Goal: Navigation & Orientation: Find specific page/section

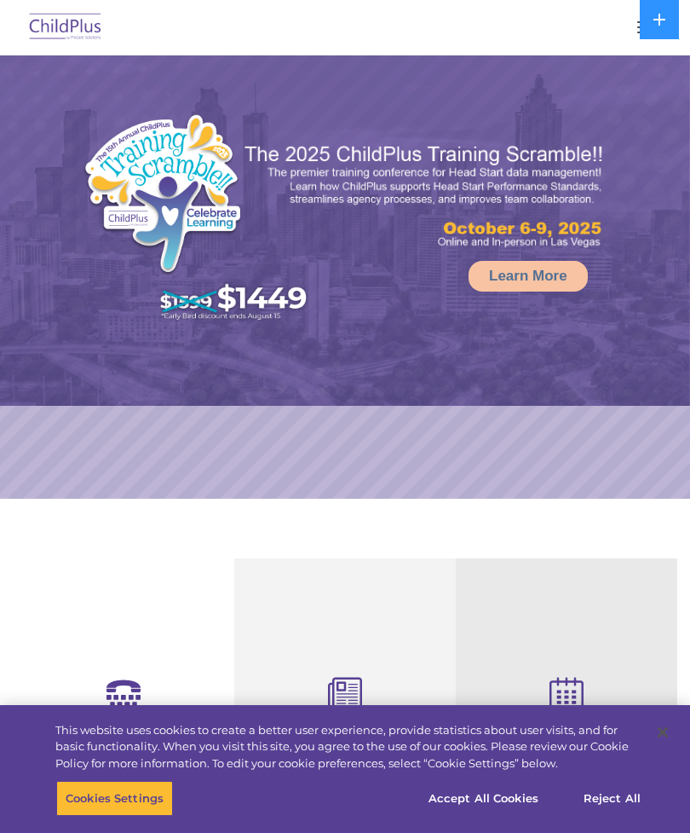
select select "MEDIUM"
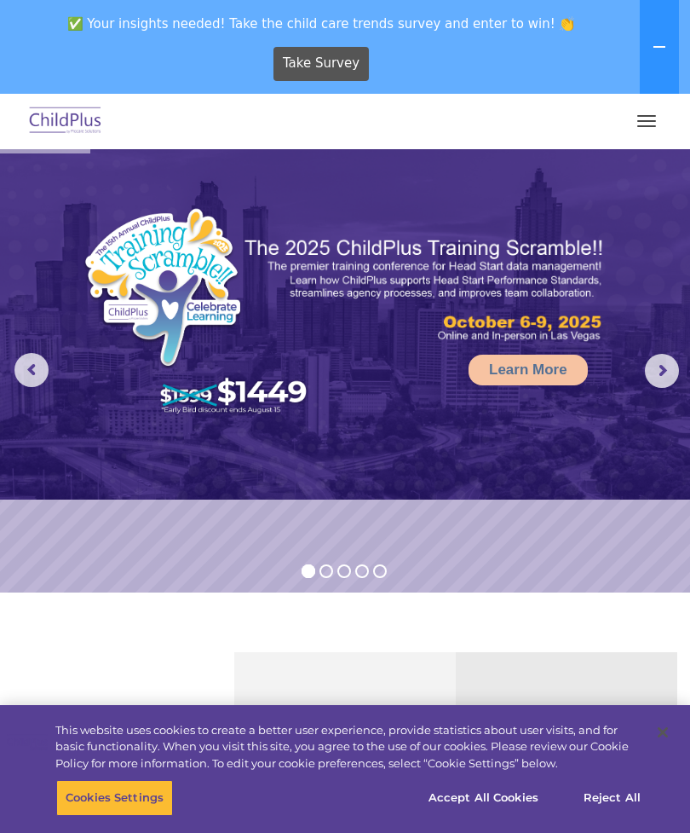
click at [642, 124] on button "button" at bounding box center [647, 120] width 36 height 27
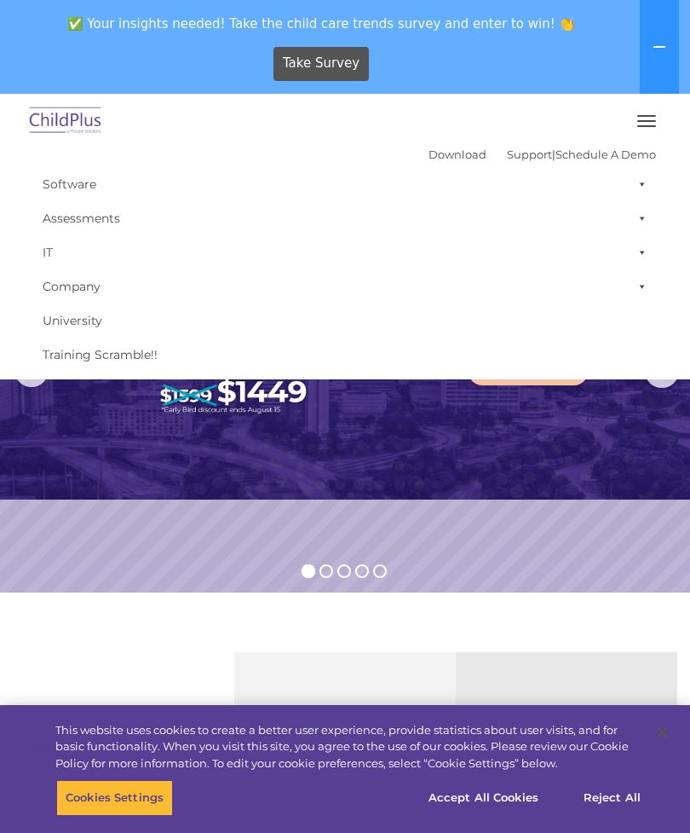
click at [556, 555] on rs-slide "Learn More" at bounding box center [345, 370] width 690 height 443
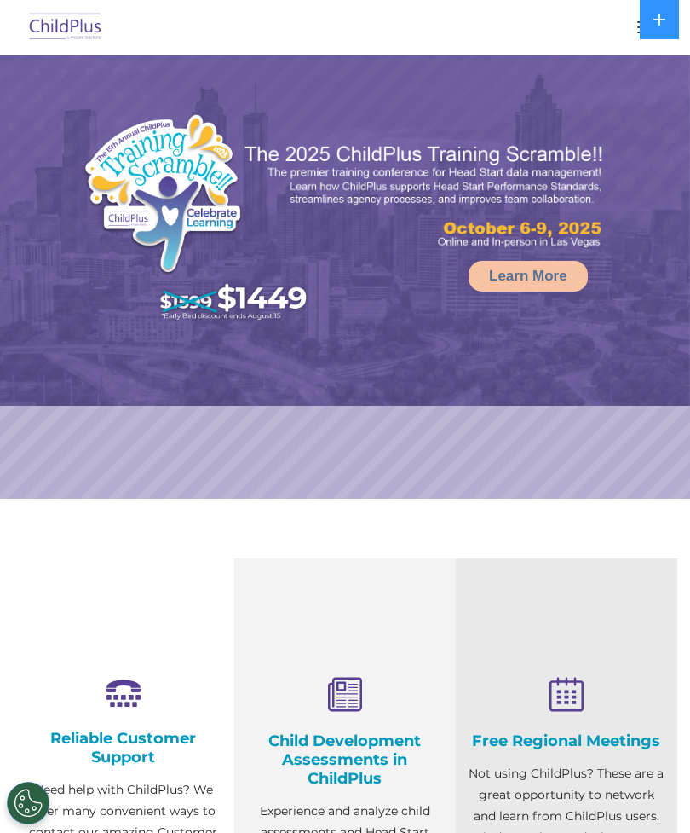
select select "MEDIUM"
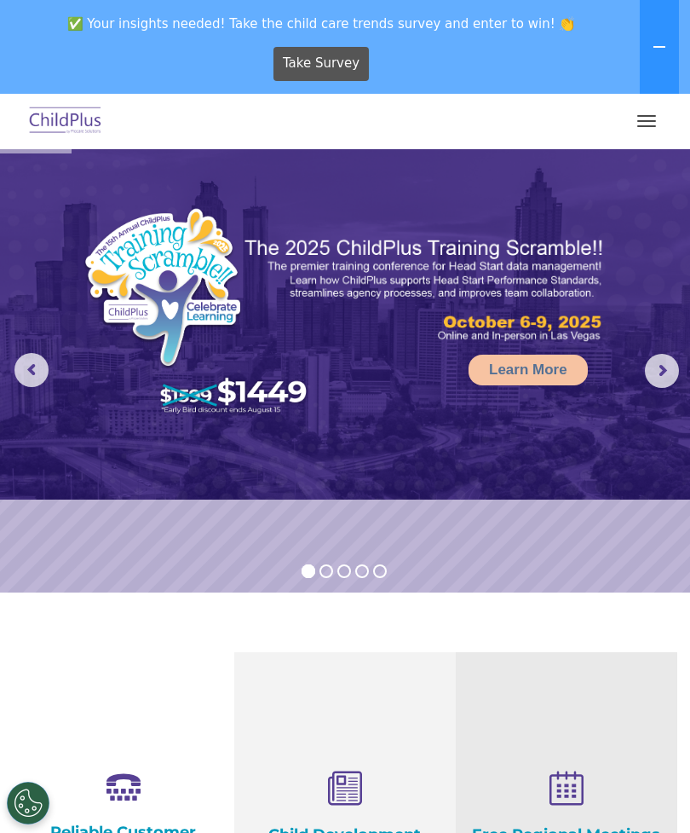
click at [640, 124] on button "button" at bounding box center [647, 120] width 36 height 27
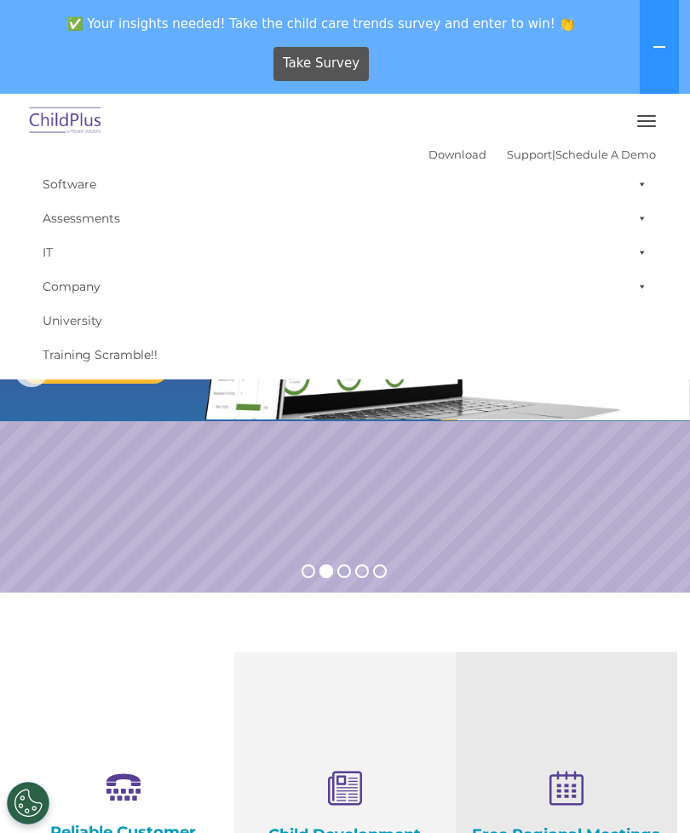
click at [638, 128] on button "button" at bounding box center [647, 120] width 36 height 27
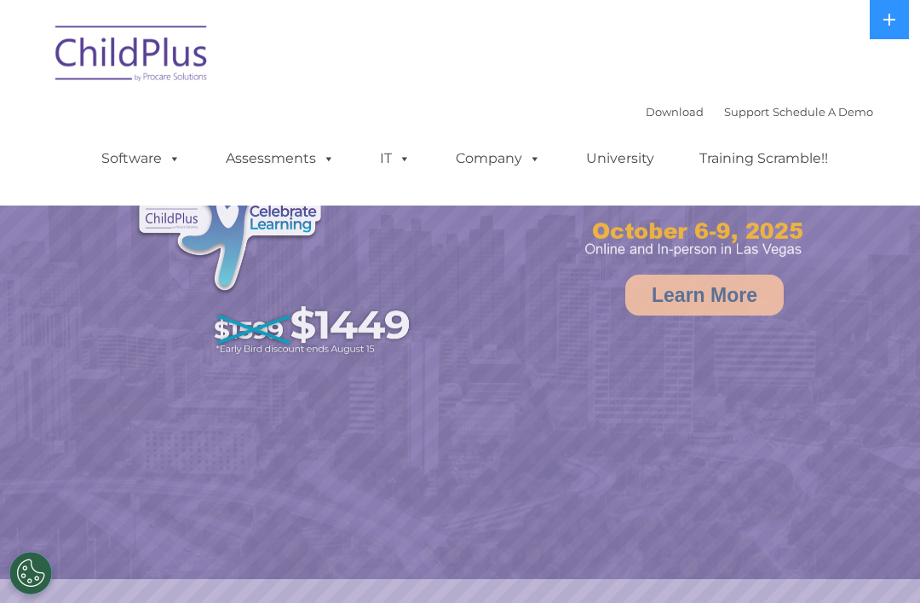
select select "MEDIUM"
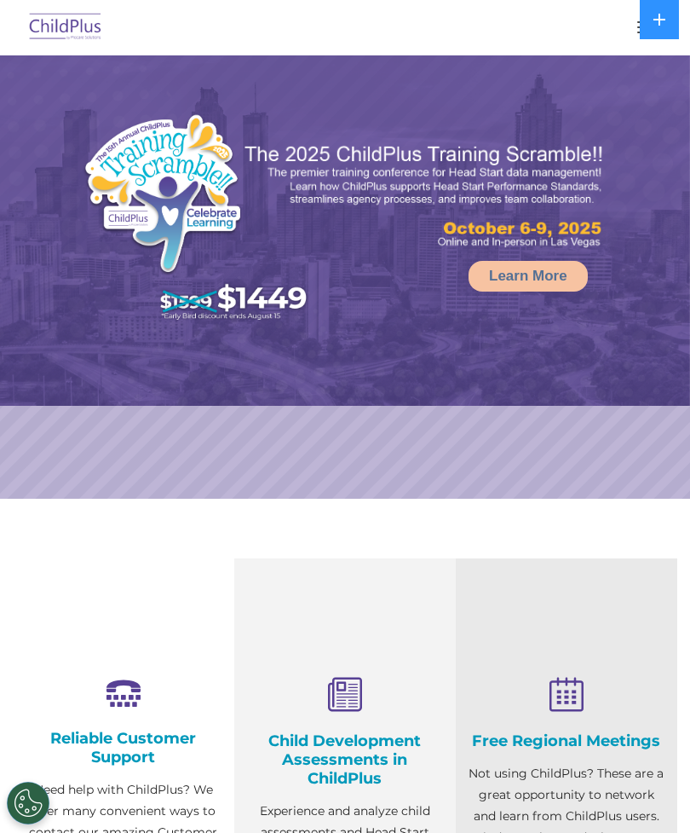
select select "MEDIUM"
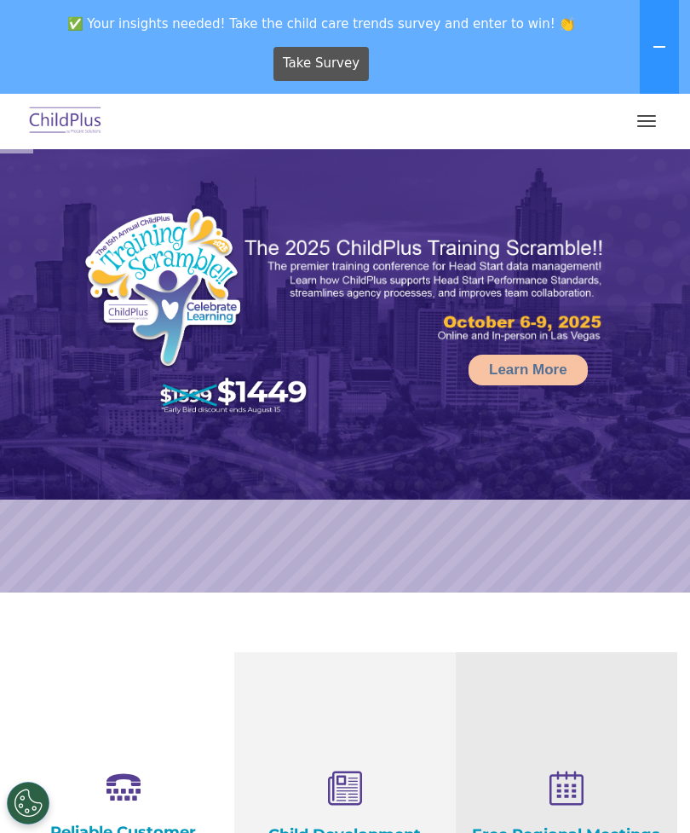
click at [642, 124] on button "button" at bounding box center [647, 120] width 36 height 27
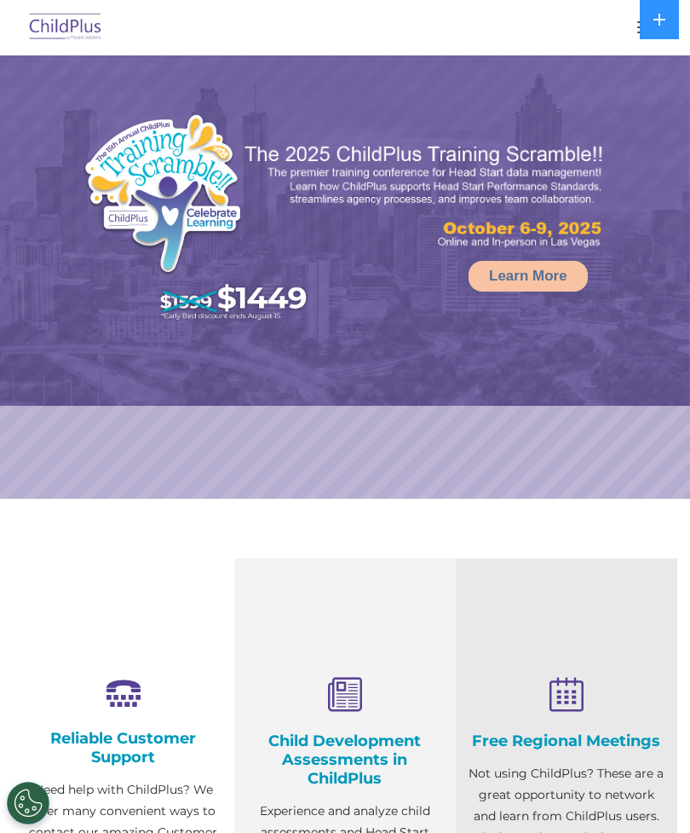
select select "MEDIUM"
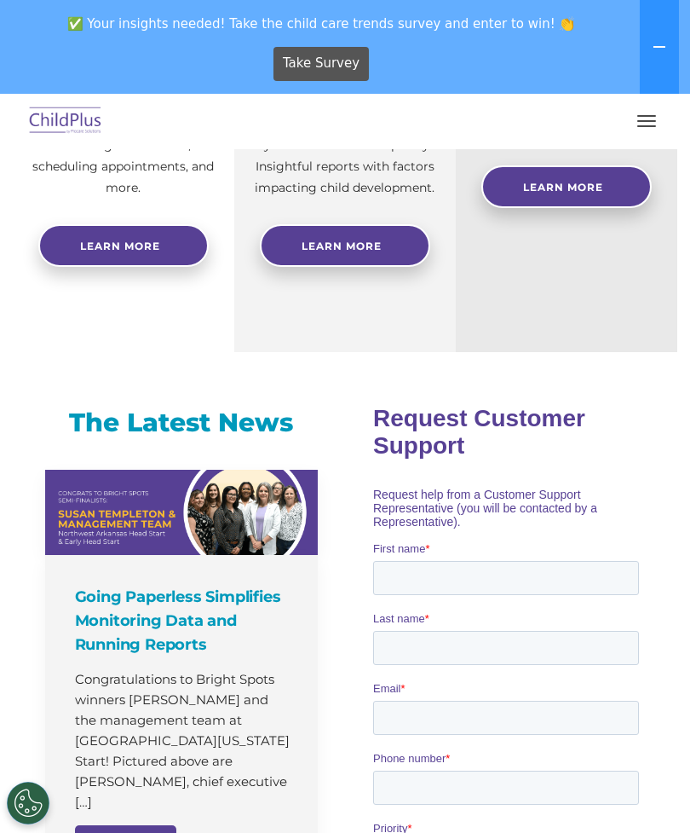
scroll to position [827, 0]
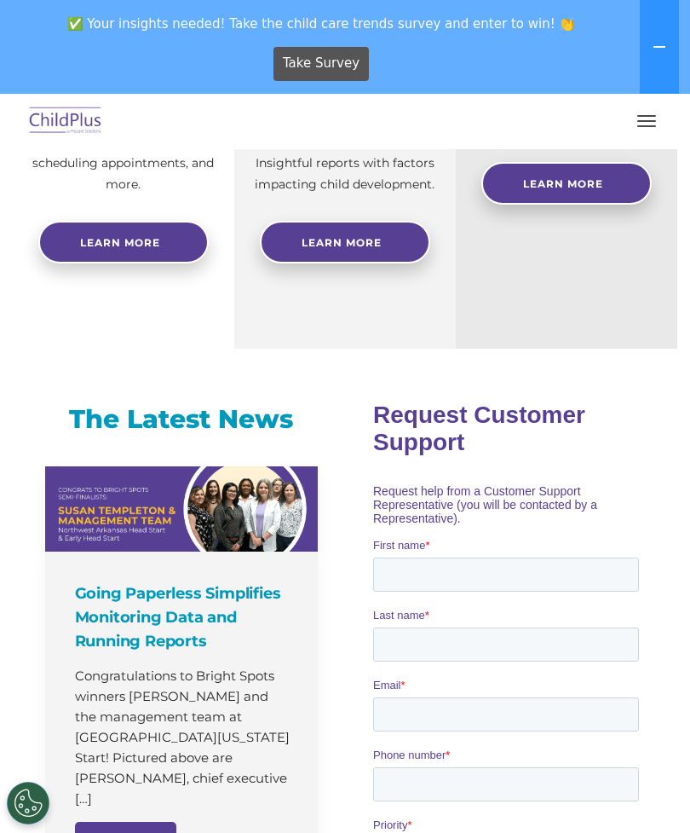
click at [658, 113] on button "button" at bounding box center [647, 120] width 36 height 27
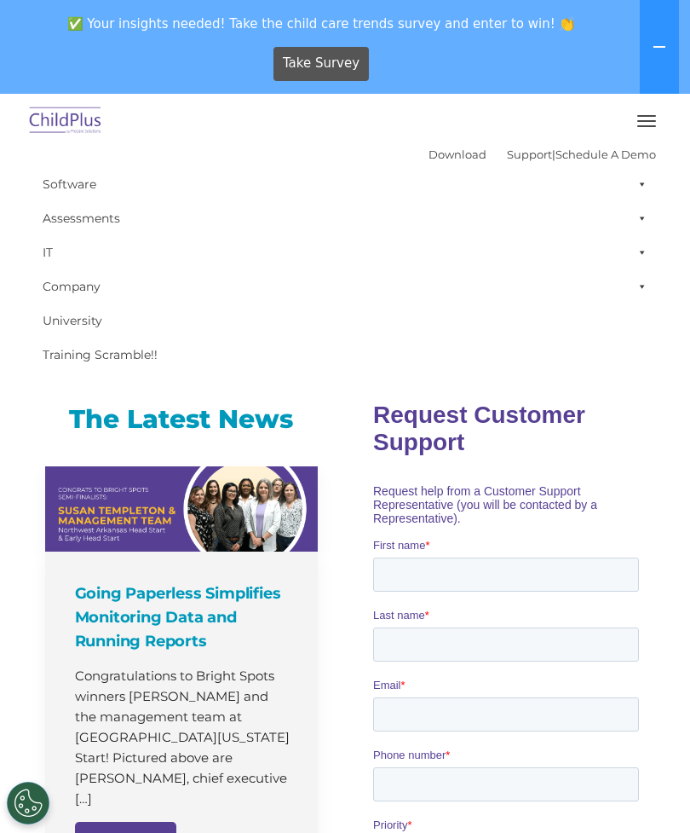
click at [640, 184] on span at bounding box center [639, 184] width 17 height 34
click at [632, 218] on span at bounding box center [639, 218] width 17 height 34
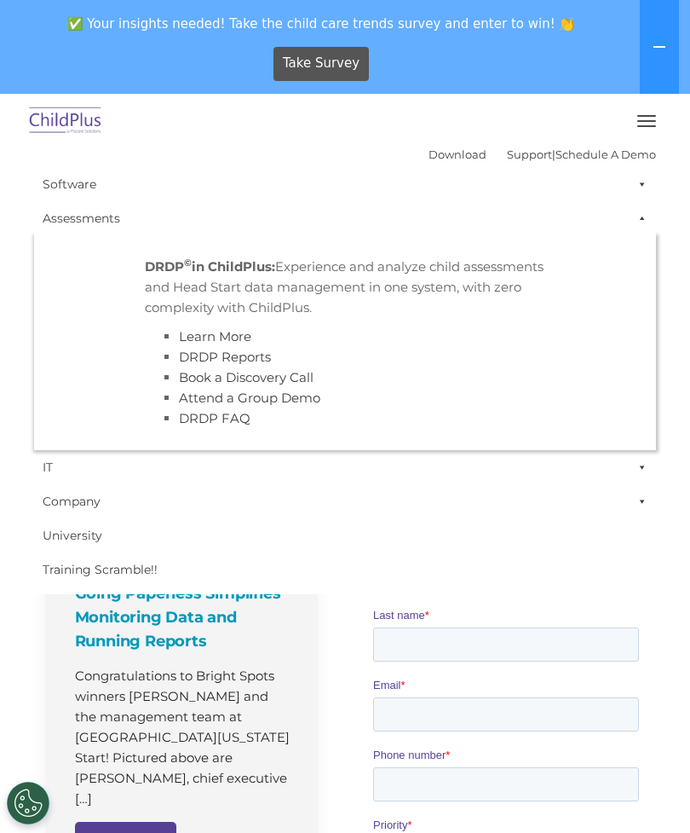
click at [636, 479] on span at bounding box center [639, 467] width 17 height 34
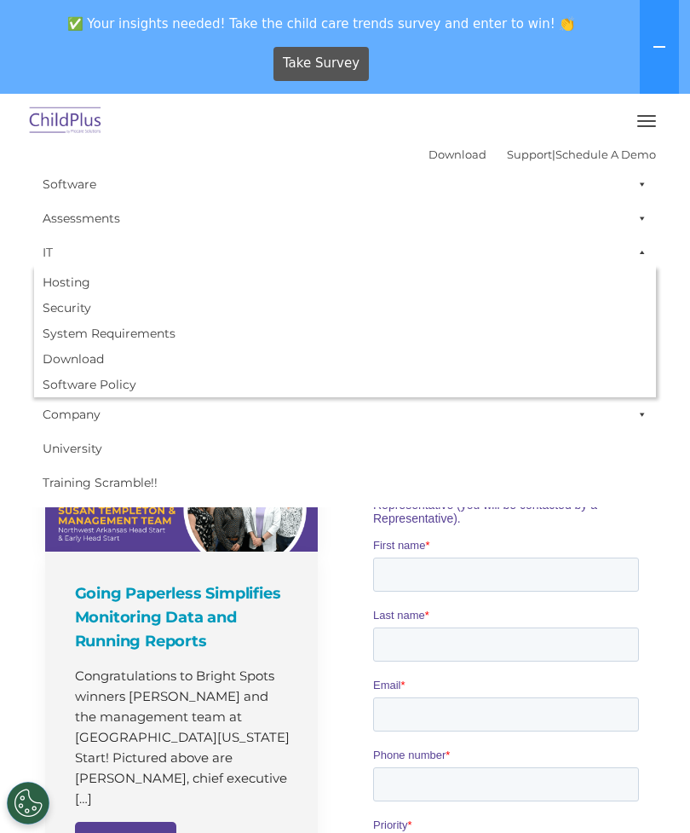
click at [638, 418] on span at bounding box center [639, 414] width 17 height 34
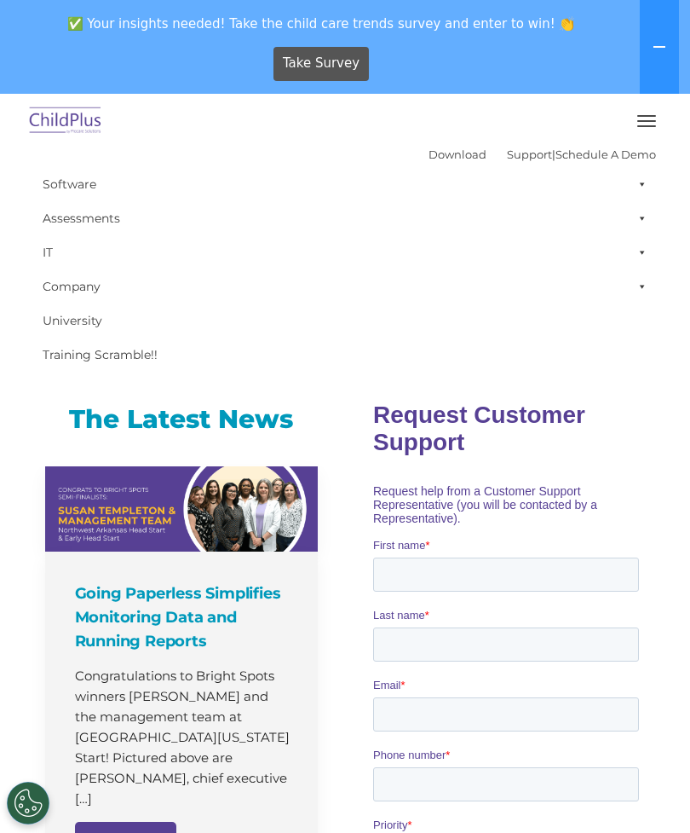
click at [60, 135] on img at bounding box center [66, 121] width 80 height 40
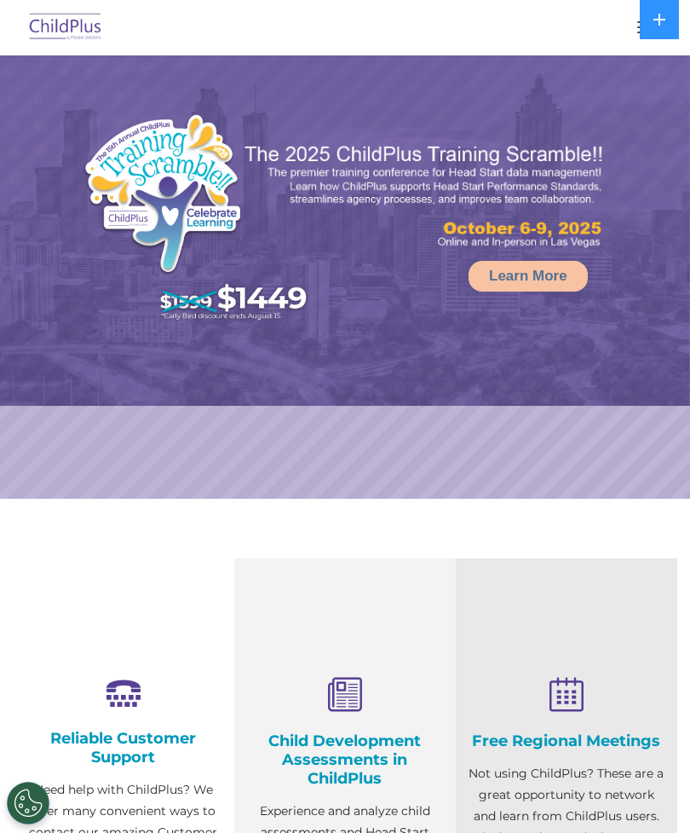
select select "MEDIUM"
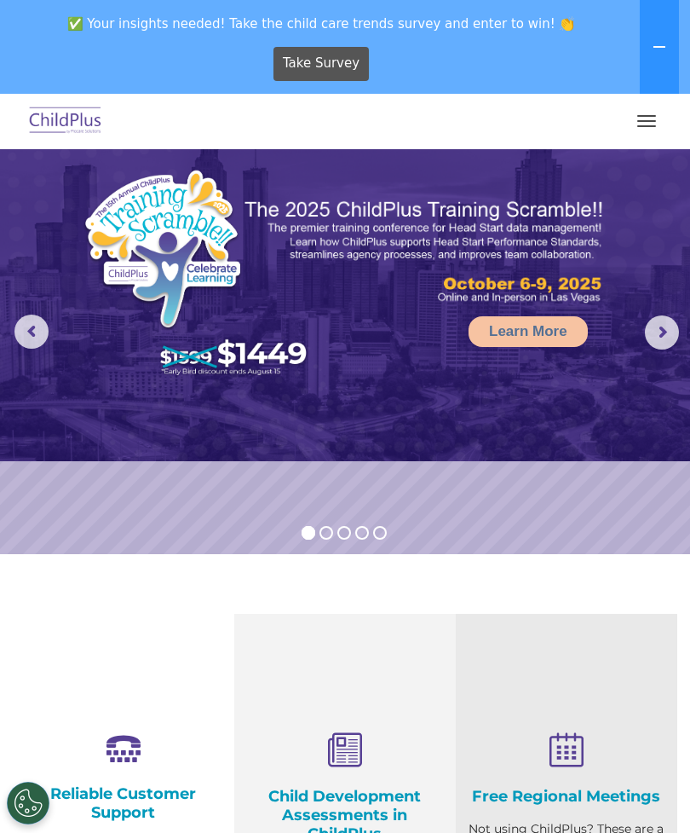
scroll to position [28, 0]
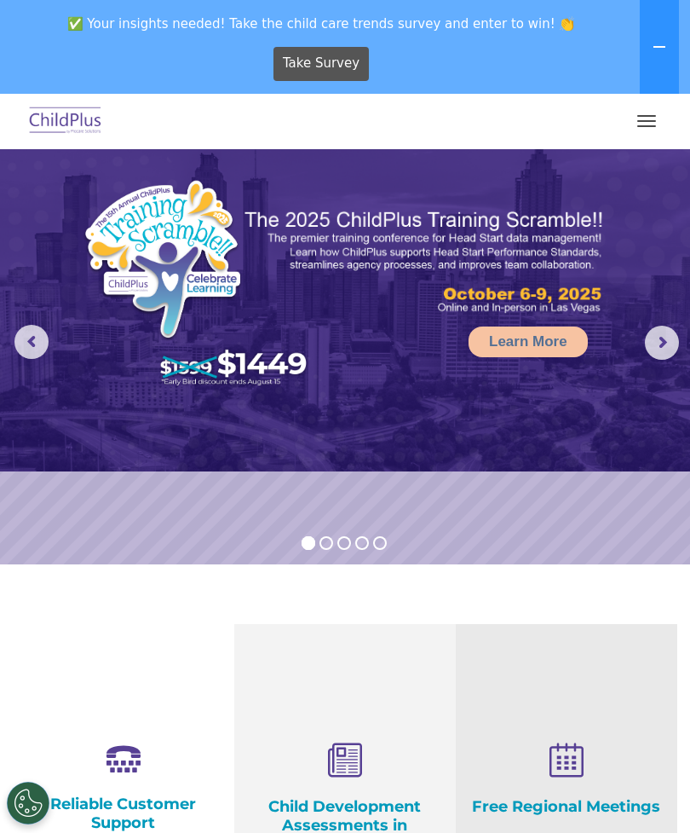
click at [644, 103] on div at bounding box center [345, 121] width 622 height 41
click at [660, 104] on div "Download Support | Schedule A Demo  MENU MENU Software ChildPlus: The original…" at bounding box center [345, 121] width 656 height 41
click at [643, 130] on button "button" at bounding box center [647, 120] width 36 height 27
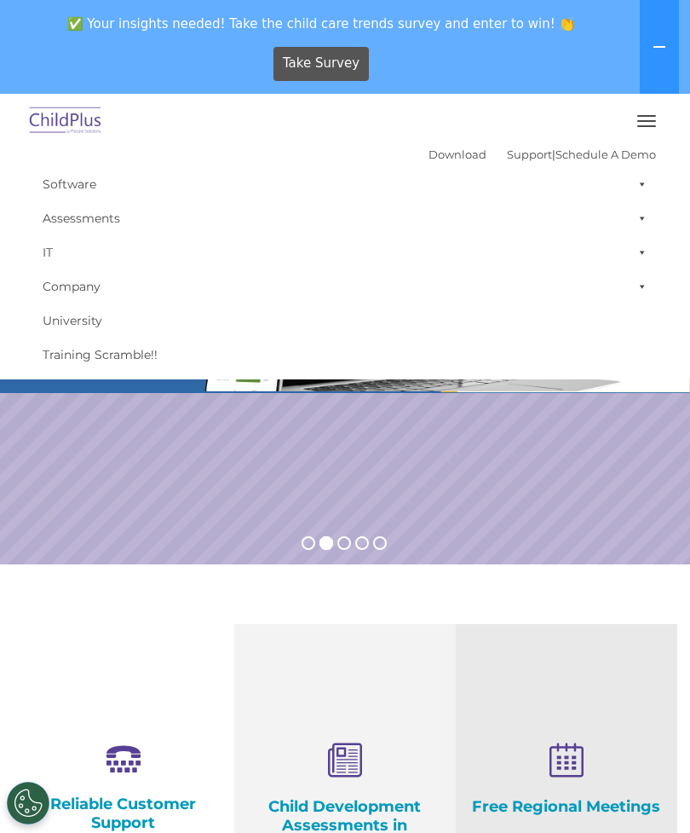
click at [514, 154] on link "Support" at bounding box center [529, 154] width 45 height 14
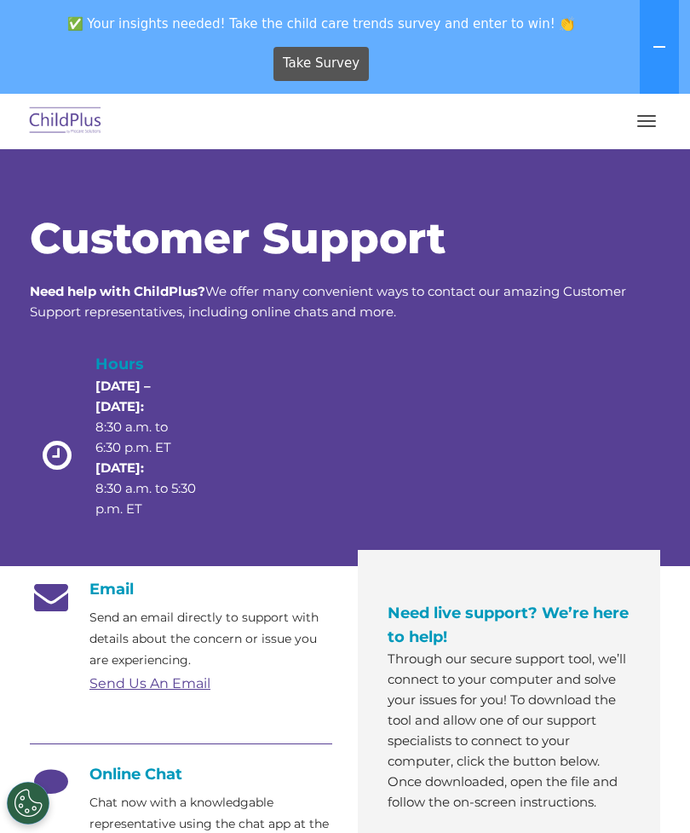
click at [642, 122] on button "button" at bounding box center [647, 120] width 36 height 27
